Goal: Check status: Check status

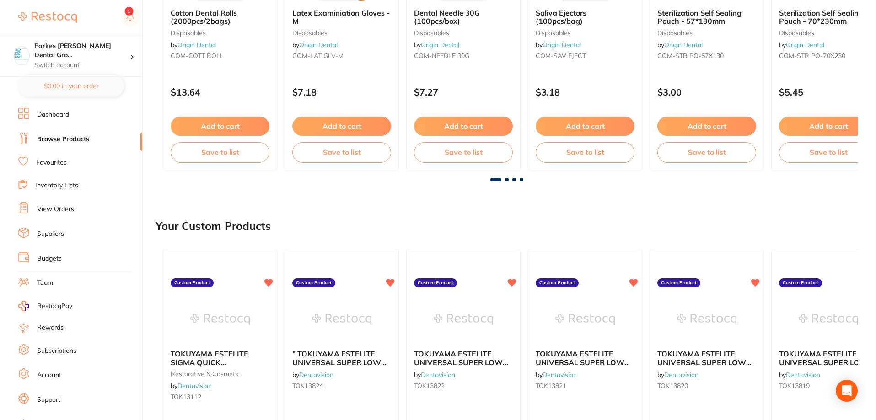
click at [509, 179] on div at bounding box center [506, 180] width 702 height 4
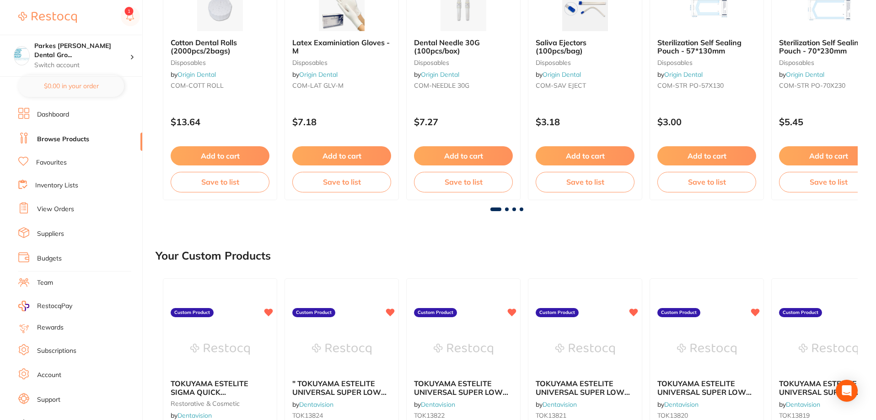
scroll to position [183, 0]
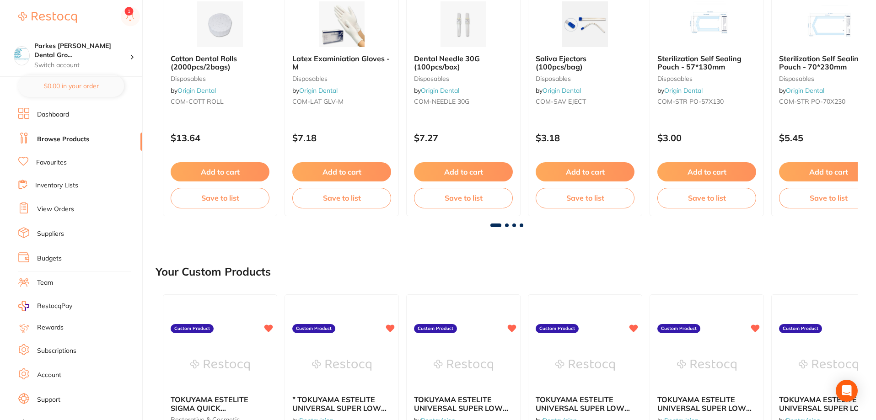
click at [520, 226] on span at bounding box center [521, 226] width 4 height 4
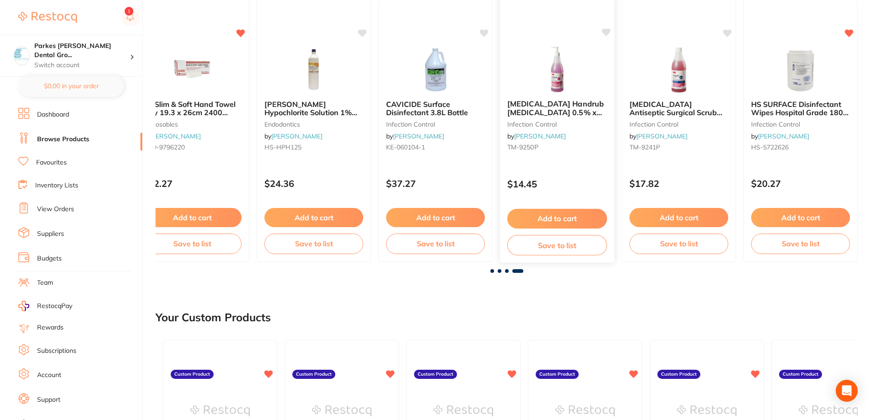
scroll to position [0, 1738]
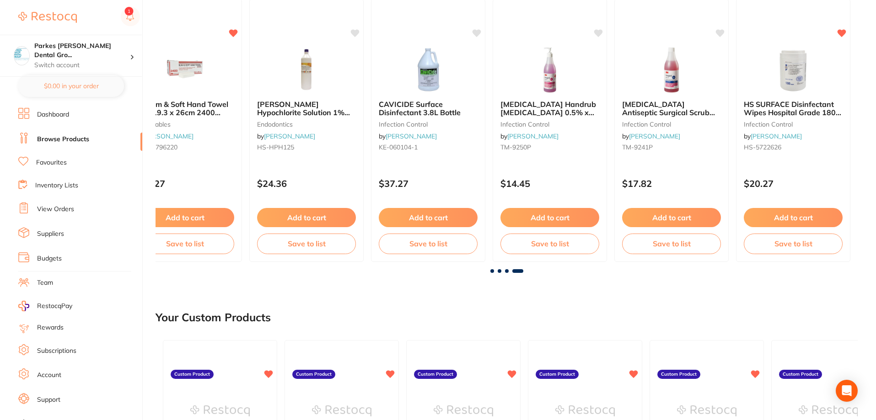
click at [508, 272] on div at bounding box center [506, 271] width 702 height 4
click at [506, 270] on span at bounding box center [507, 271] width 4 height 4
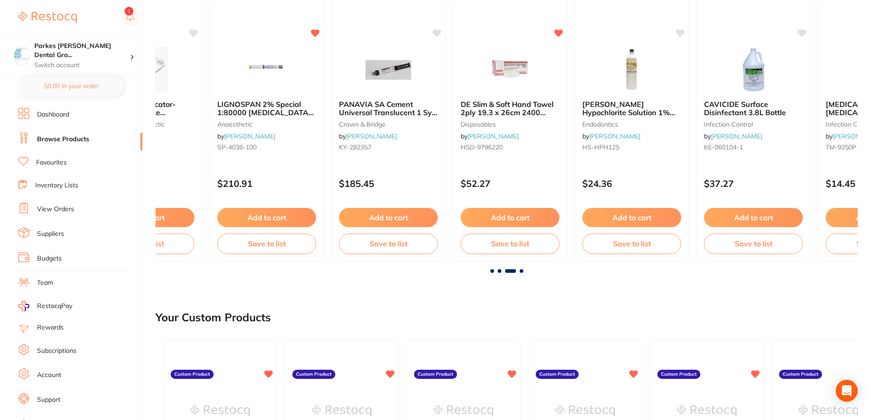
scroll to position [0, 1404]
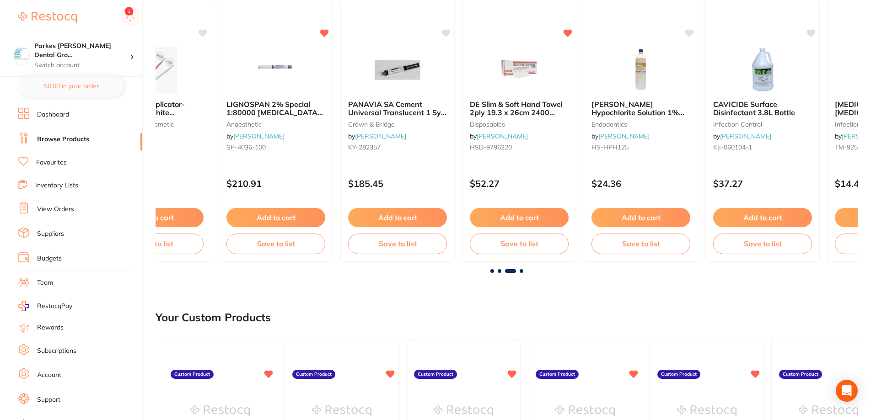
click at [499, 272] on span at bounding box center [499, 271] width 4 height 4
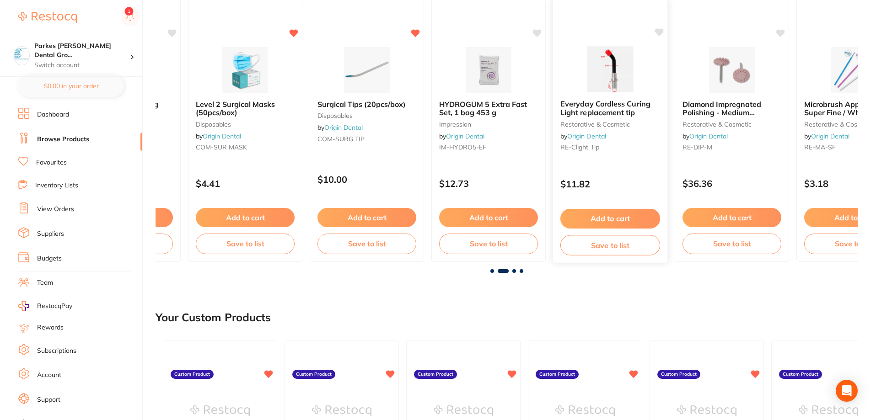
scroll to position [0, 702]
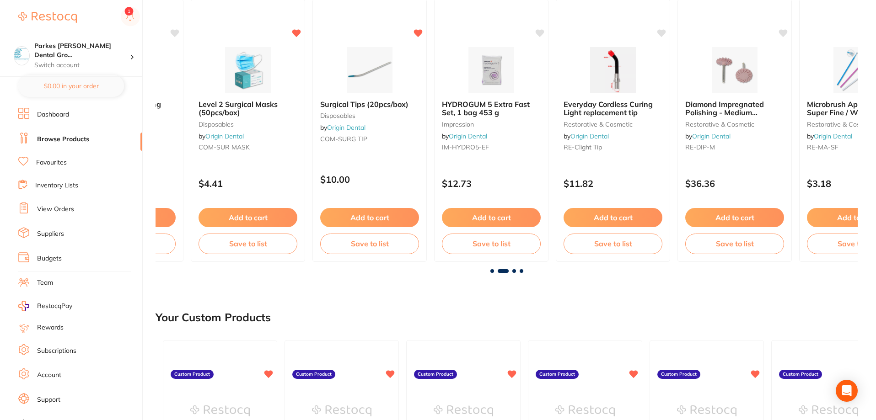
click at [58, 206] on link "View Orders" at bounding box center [55, 209] width 37 height 9
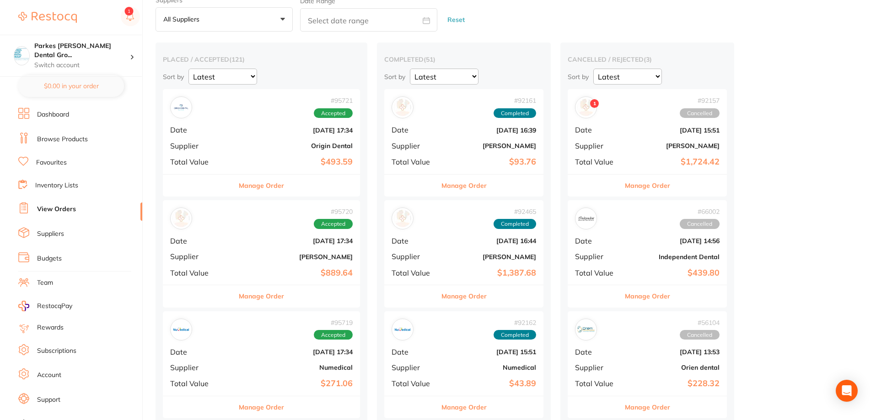
scroll to position [91, 0]
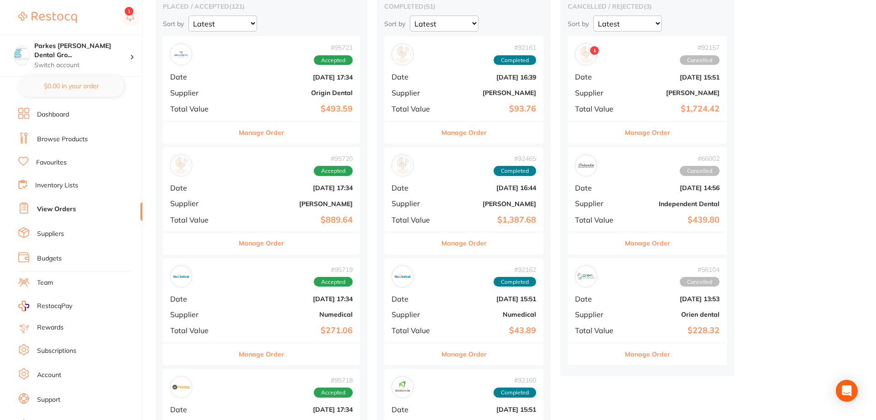
click at [237, 203] on b "[PERSON_NAME]" at bounding box center [294, 203] width 117 height 7
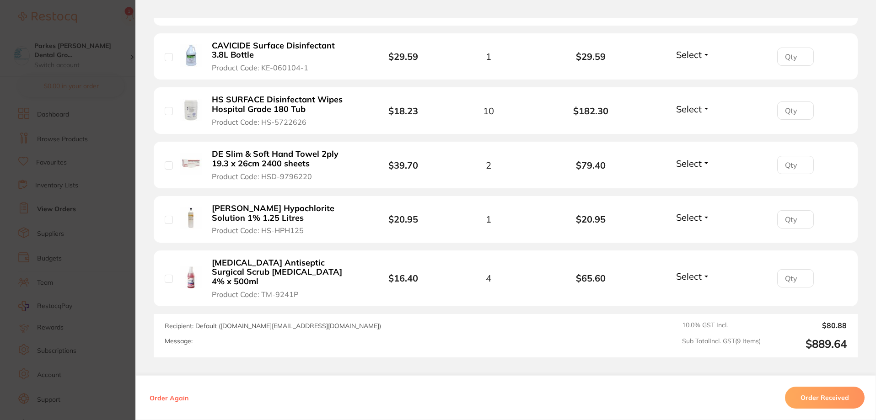
scroll to position [524, 0]
click at [106, 51] on section "Order ID: Restocq- 95720 Order Information Accepted Order Order Date [DATE] 17:…" at bounding box center [438, 210] width 876 height 420
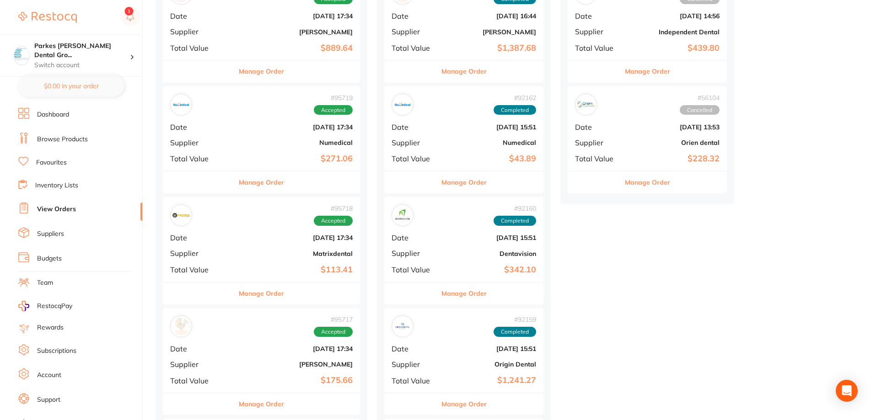
scroll to position [274, 0]
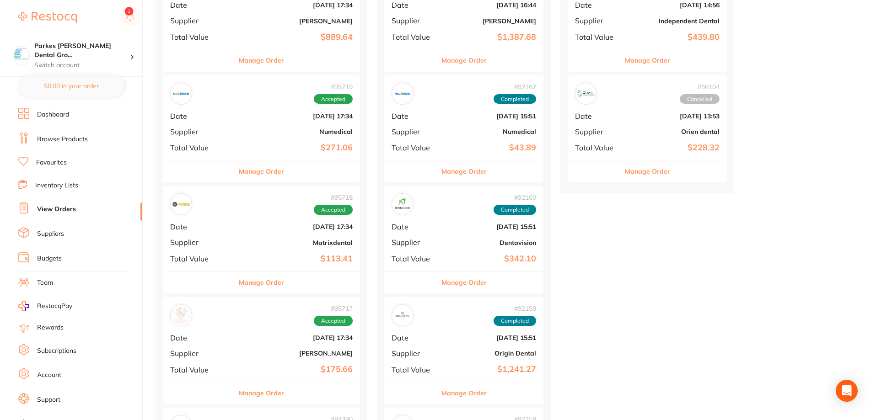
click at [210, 138] on div "# 95719 Accepted Date [DATE] 17:34 Supplier Numedical Total Value $271.06" at bounding box center [261, 117] width 197 height 85
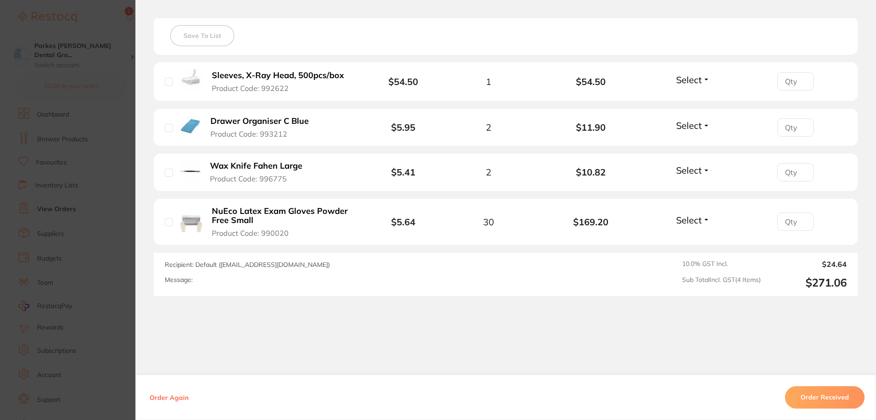
scroll to position [271, 0]
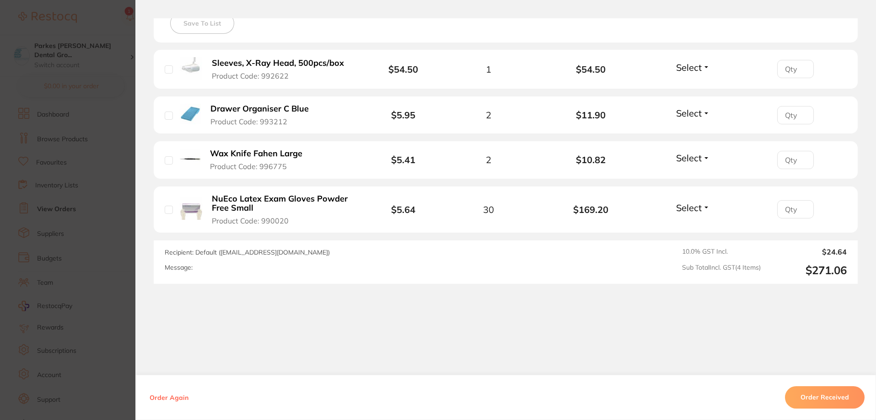
click at [116, 16] on section "Order ID: Restocq- 95719 Order Information Accepted Order Order Date [DATE] 17:…" at bounding box center [438, 210] width 876 height 420
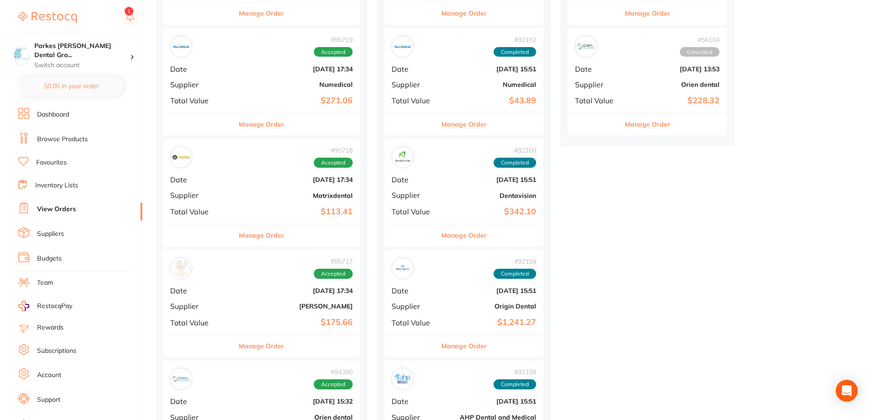
scroll to position [366, 0]
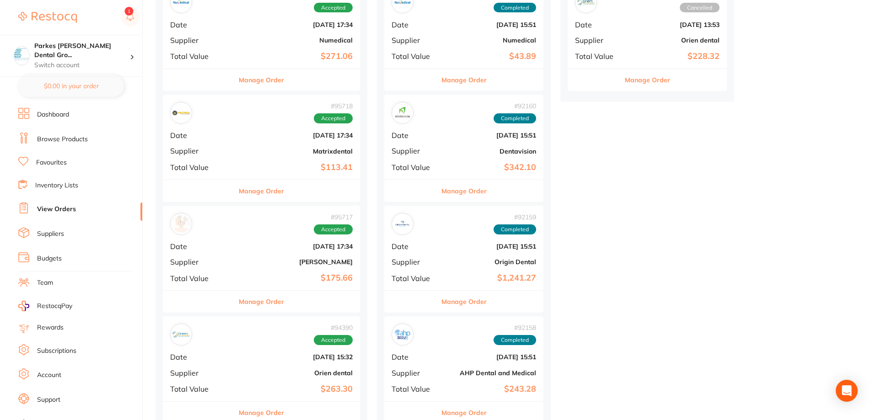
click at [278, 147] on div "# 95718 Accepted Date [DATE] 17:34 Supplier Matrixdental Total Value $113.41" at bounding box center [261, 137] width 197 height 85
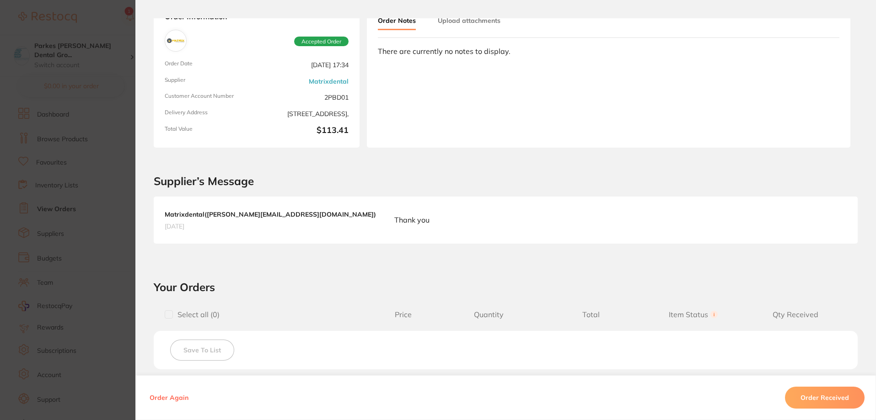
scroll to position [304, 0]
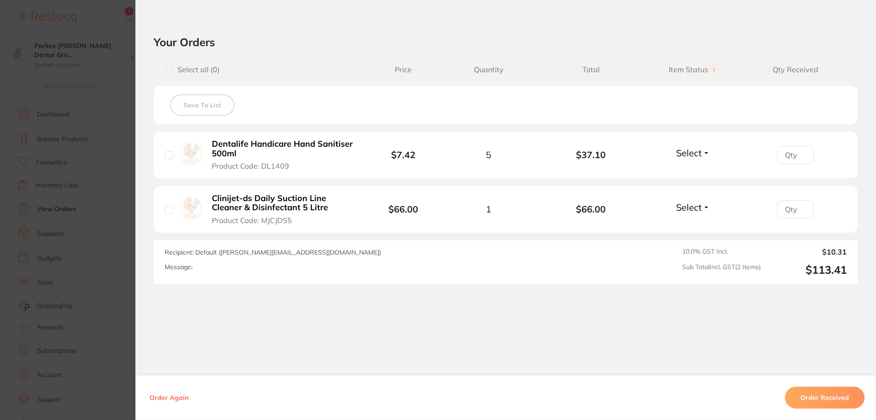
click at [95, 14] on section "Order ID: Restocq- 95718 Order Information Accepted Order Order Date [DATE] 17:…" at bounding box center [438, 210] width 876 height 420
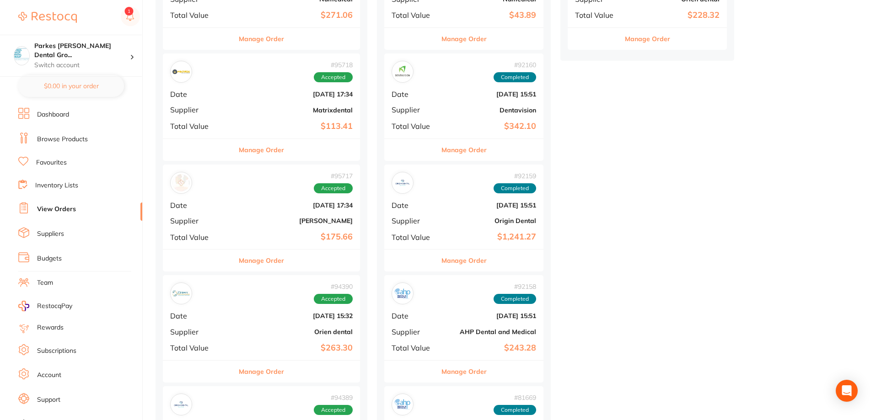
scroll to position [503, 0]
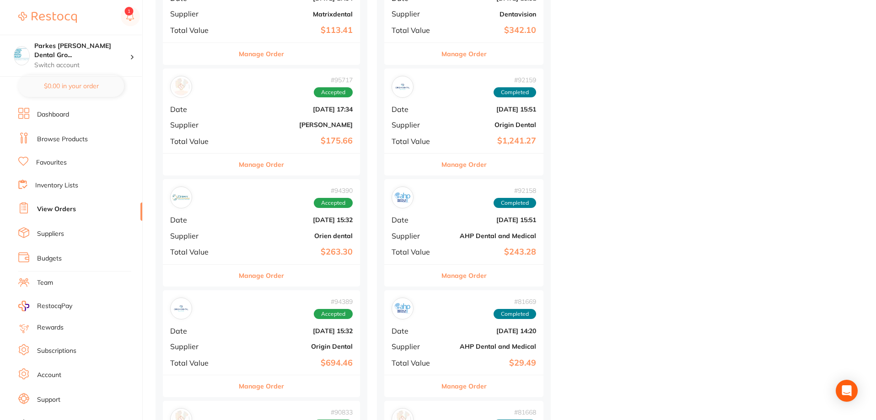
click at [268, 124] on b "[PERSON_NAME]" at bounding box center [294, 124] width 117 height 7
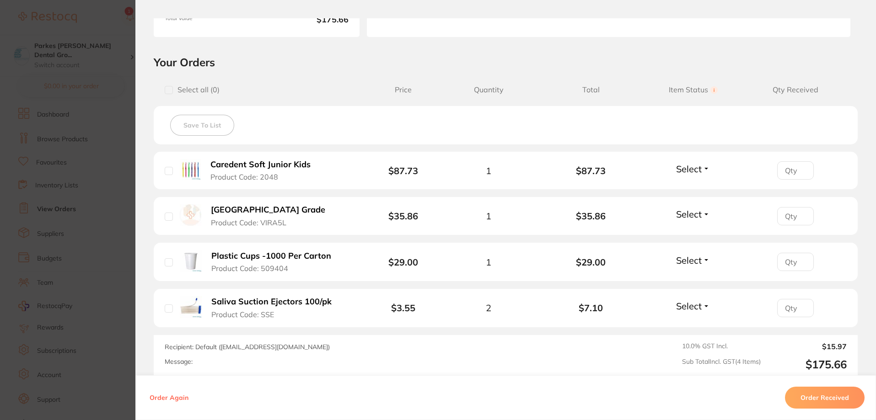
scroll to position [183, 0]
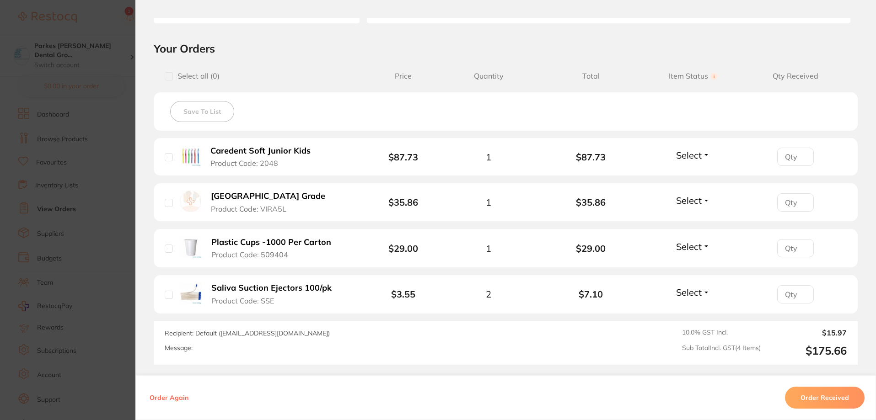
click at [104, 41] on section "Order ID: Restocq- 95717 Order Information Accepted Order Order Date [DATE] 17:…" at bounding box center [438, 210] width 876 height 420
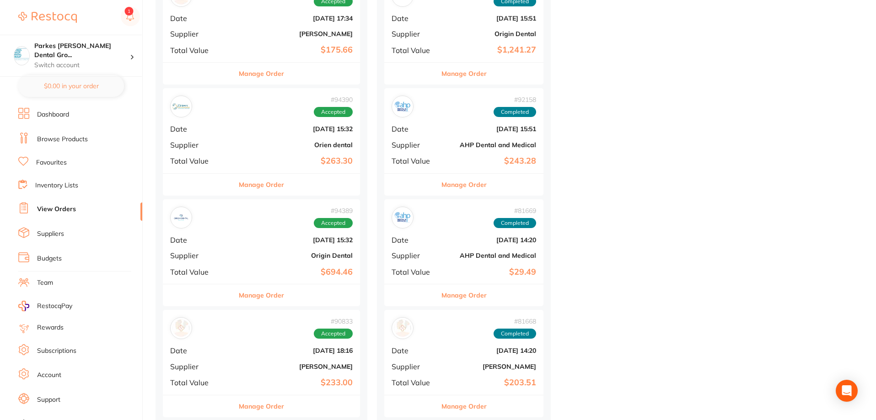
scroll to position [594, 0]
click at [262, 257] on b "Origin Dental" at bounding box center [294, 254] width 117 height 7
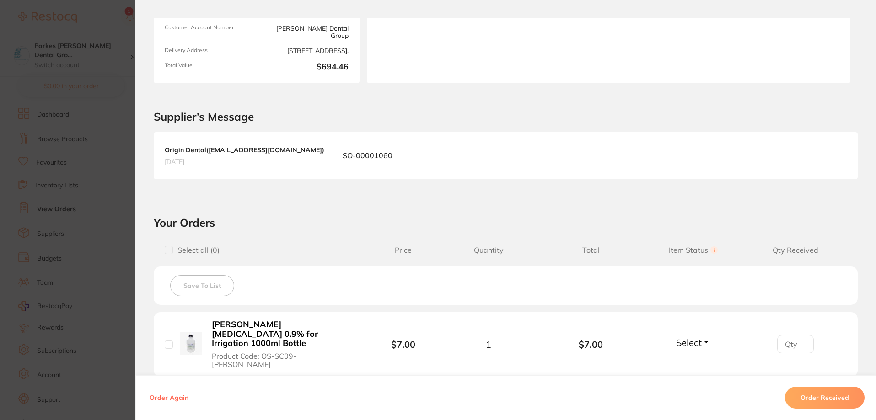
scroll to position [62, 0]
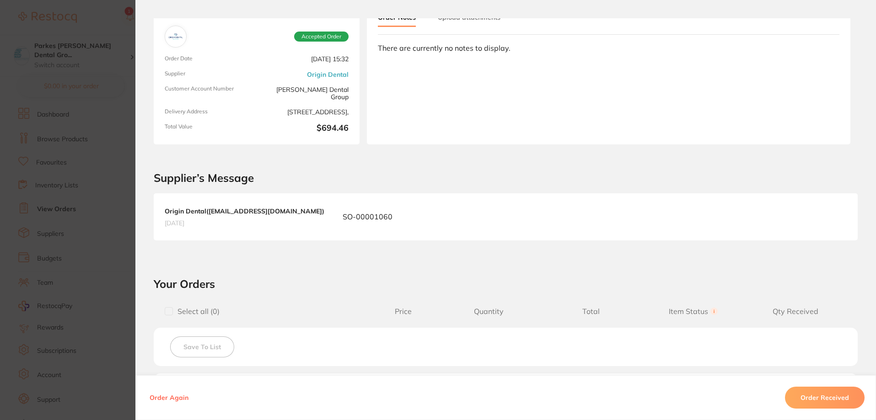
click at [75, 12] on section "Order ID: Restocq- 94389 Order Information Accepted Order Order Date [DATE] 15:…" at bounding box center [438, 210] width 876 height 420
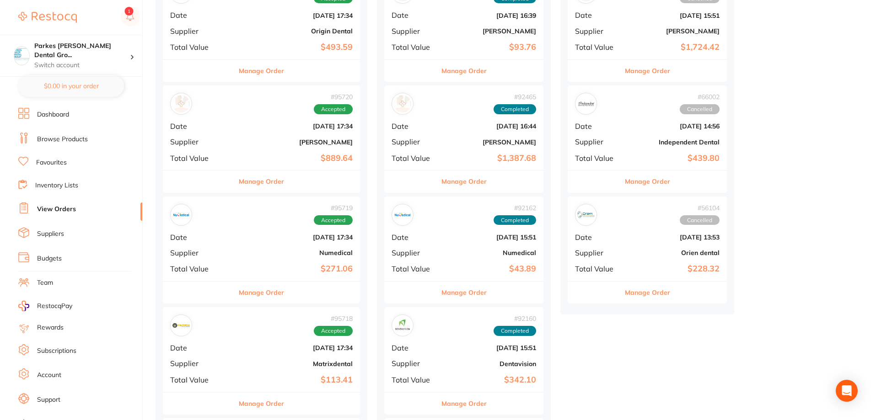
scroll to position [137, 0]
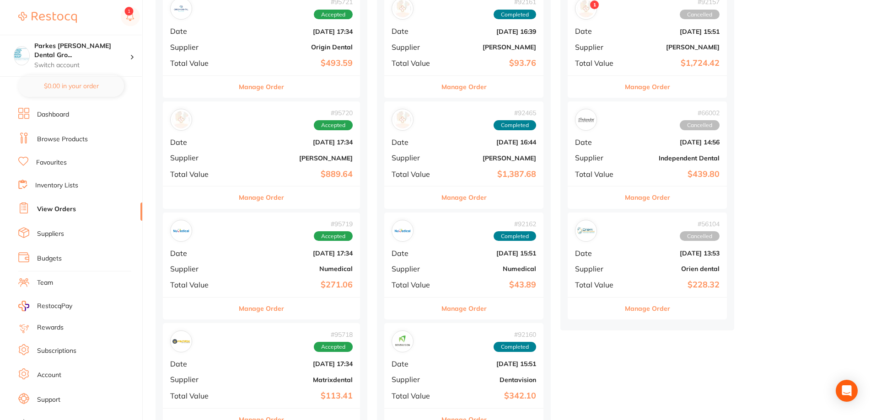
click at [260, 41] on div "# 95721 Accepted Date [DATE] 17:34 Supplier Origin Dental Total Value $493.59" at bounding box center [261, 32] width 197 height 85
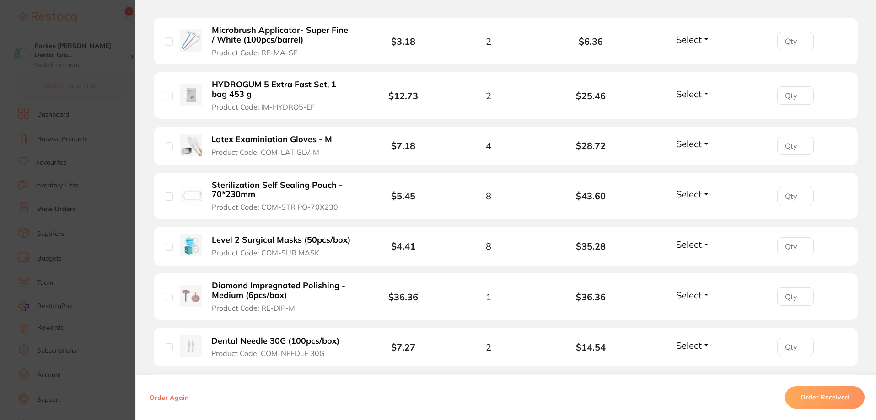
scroll to position [668, 0]
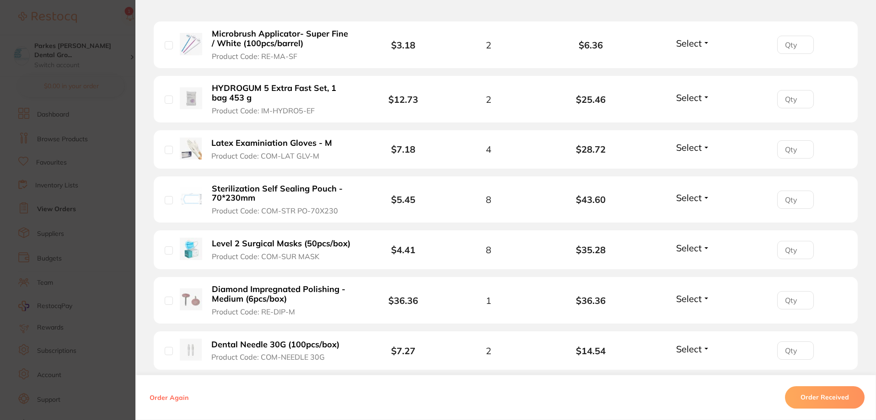
click at [71, 19] on section "Order ID: Restocq- 95721 Order Information Accepted Order Order Date [DATE] 17:…" at bounding box center [438, 210] width 876 height 420
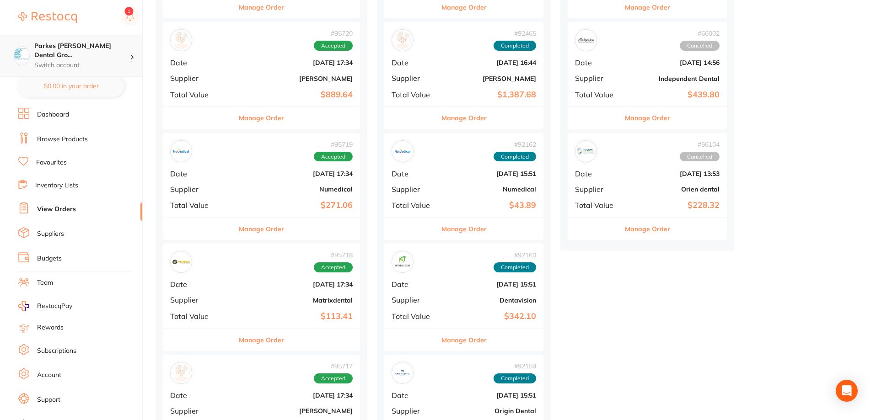
scroll to position [91, 0]
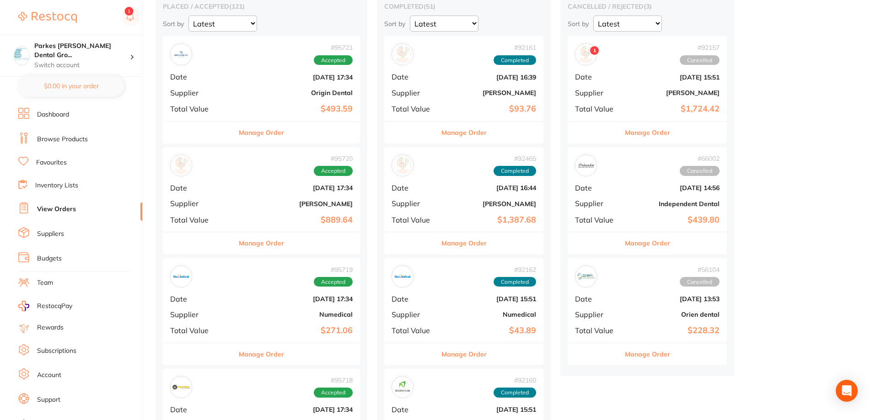
click at [59, 138] on link "Browse Products" at bounding box center [62, 139] width 51 height 9
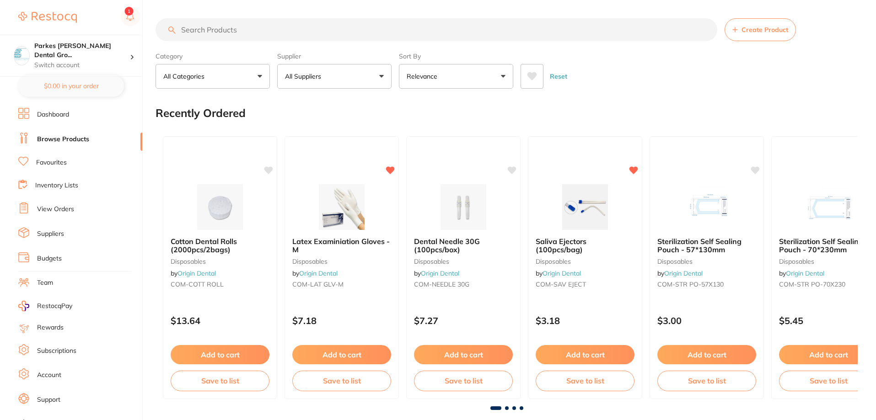
click at [276, 32] on input "search" at bounding box center [436, 29] width 562 height 23
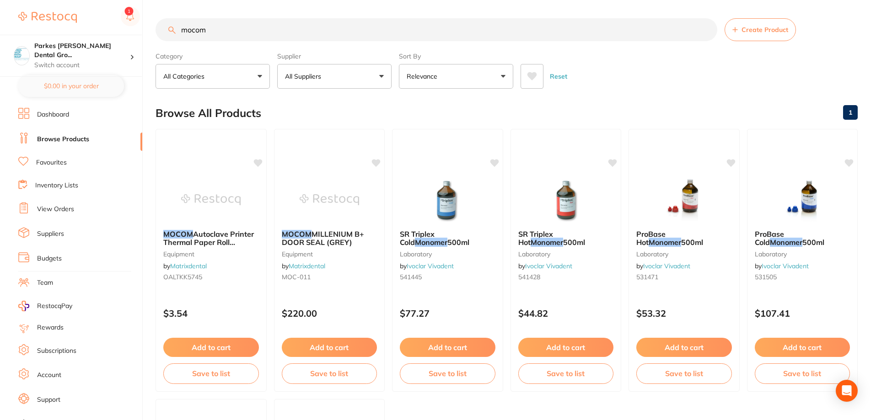
type input "mocom"
click at [47, 166] on link "Favourites" at bounding box center [51, 162] width 31 height 9
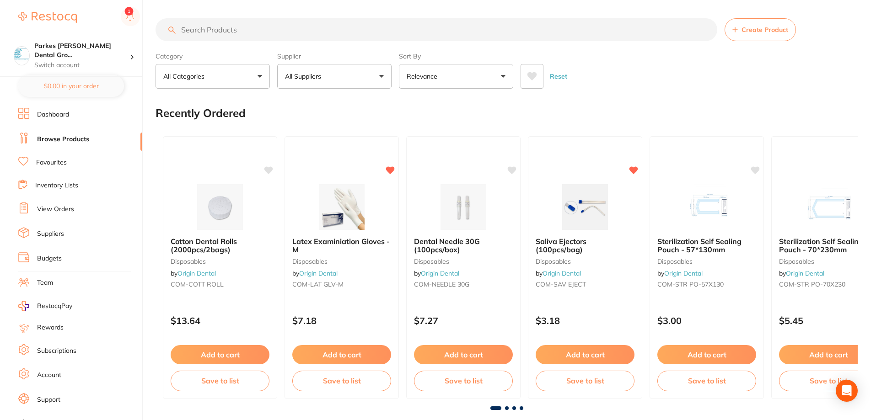
click at [52, 206] on link "View Orders" at bounding box center [55, 209] width 37 height 9
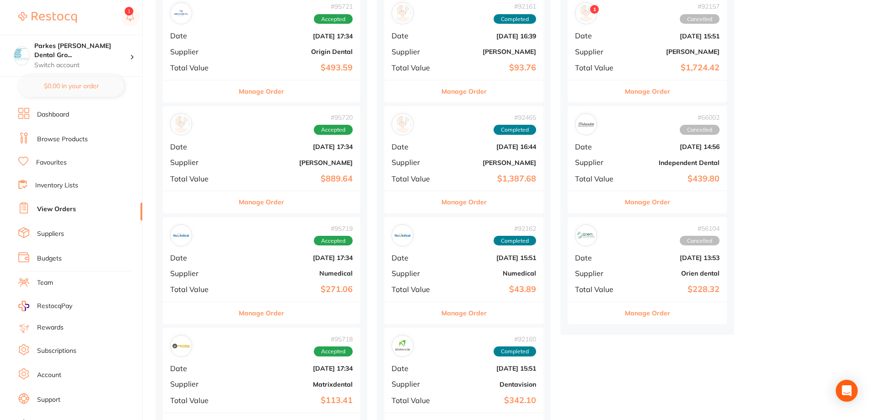
scroll to position [46, 0]
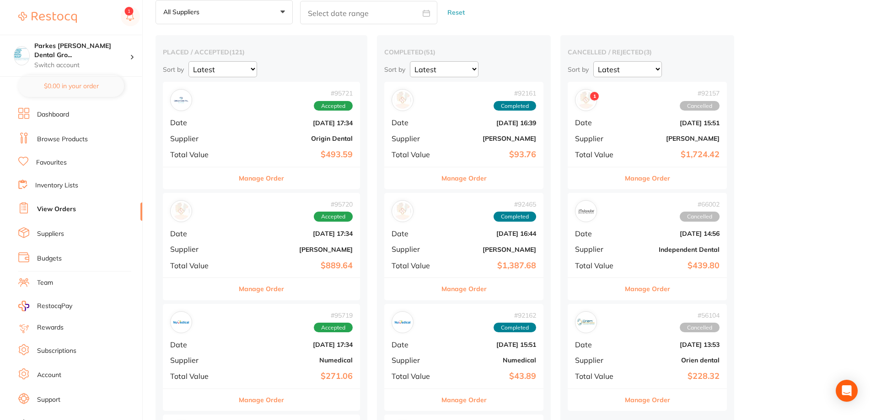
click at [234, 135] on div "# 95721 Accepted Date [DATE] 17:34 Supplier Origin Dental Total Value $493.59" at bounding box center [261, 124] width 197 height 85
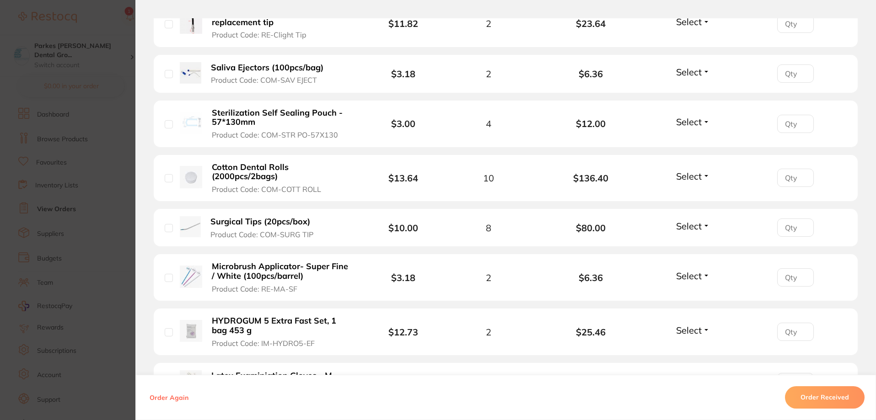
scroll to position [457, 0]
